Goal: Task Accomplishment & Management: Manage account settings

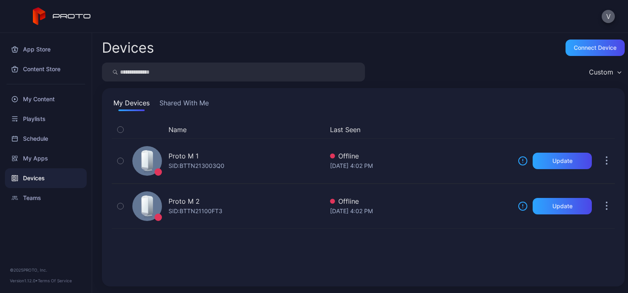
click at [608, 18] on button "V" at bounding box center [607, 16] width 13 height 13
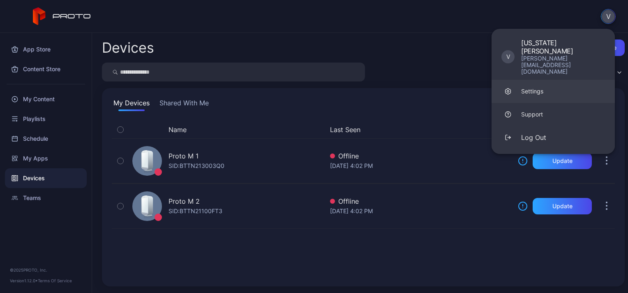
click at [552, 80] on link "Settings" at bounding box center [552, 91] width 123 height 23
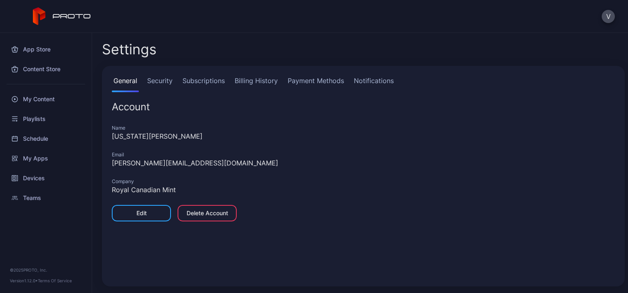
click at [165, 83] on link "Security" at bounding box center [159, 84] width 29 height 16
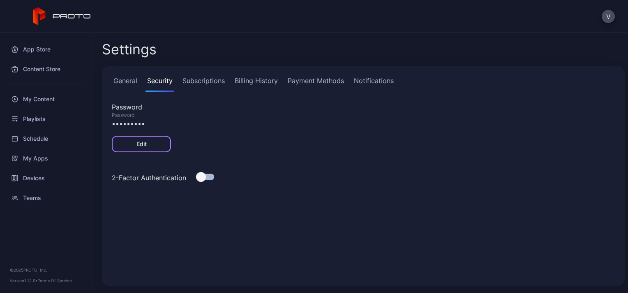
click at [143, 141] on div "Edit" at bounding box center [141, 144] width 10 height 7
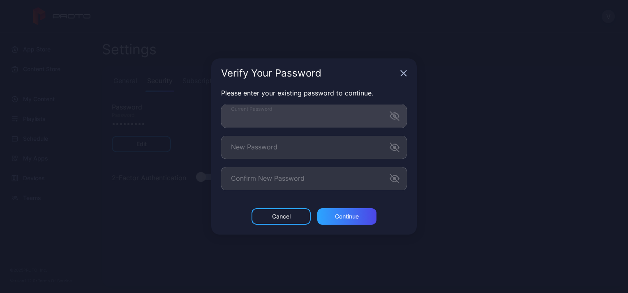
click at [399, 116] on icon "button" at bounding box center [396, 115] width 5 height 5
click at [214, 125] on div "Please enter your existing password to continue. Current Password New Password …" at bounding box center [313, 148] width 205 height 120
click at [290, 219] on div "Cancel" at bounding box center [280, 216] width 59 height 16
